Goal: Find specific page/section: Find specific page/section

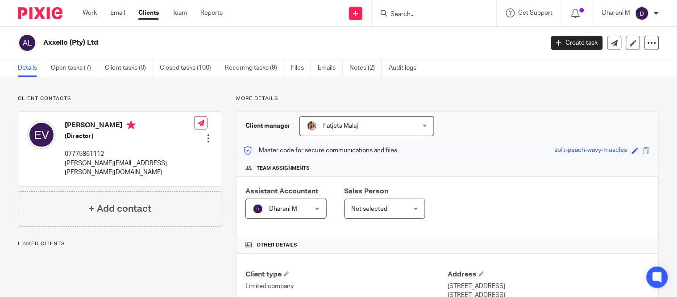
click at [426, 11] on input "Search" at bounding box center [429, 15] width 80 height 8
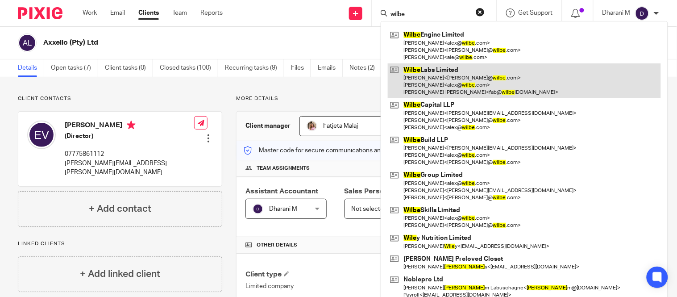
type input "wilbe"
click at [474, 74] on link at bounding box center [524, 80] width 273 height 35
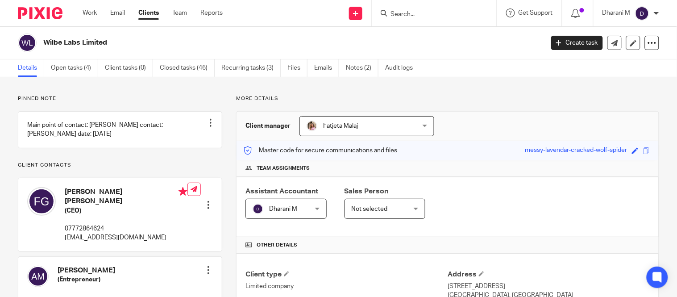
click at [640, 146] on div "Save messy-lavendar-cracked-wolf-spider" at bounding box center [588, 150] width 127 height 10
click at [643, 149] on span at bounding box center [646, 150] width 7 height 7
